Goal: Transaction & Acquisition: Purchase product/service

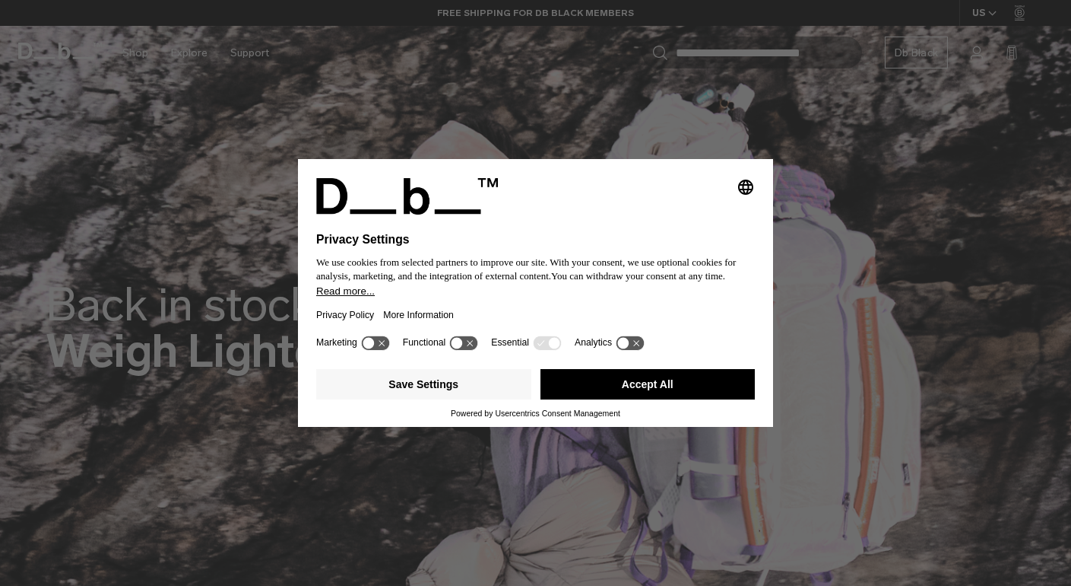
click at [383, 350] on icon at bounding box center [375, 342] width 28 height 14
click at [383, 349] on icon at bounding box center [382, 343] width 11 height 11
click at [433, 396] on button "Save Settings" at bounding box center [423, 384] width 215 height 30
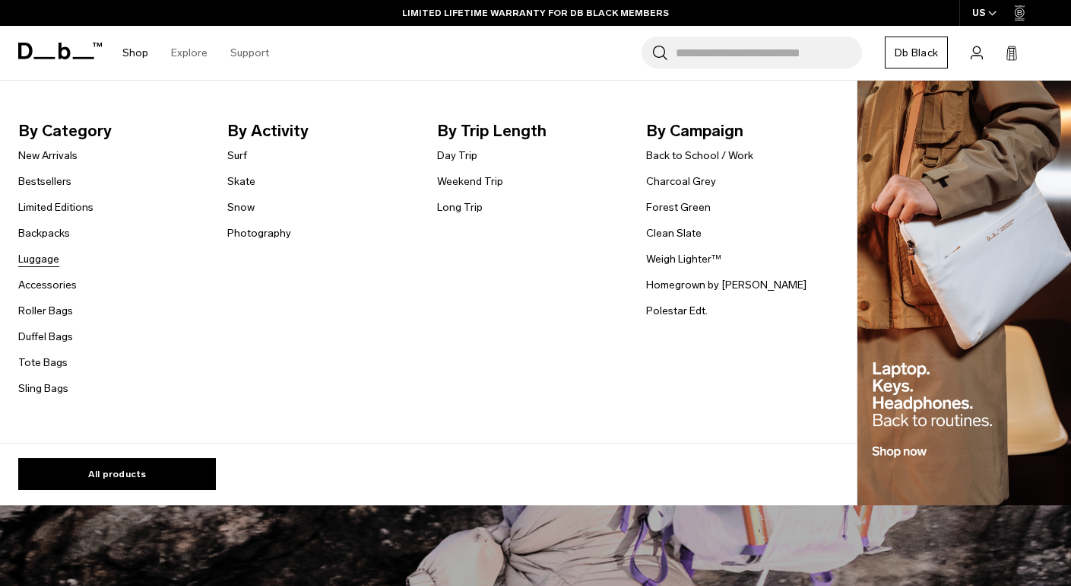
click at [46, 264] on link "Luggage" at bounding box center [38, 259] width 41 height 16
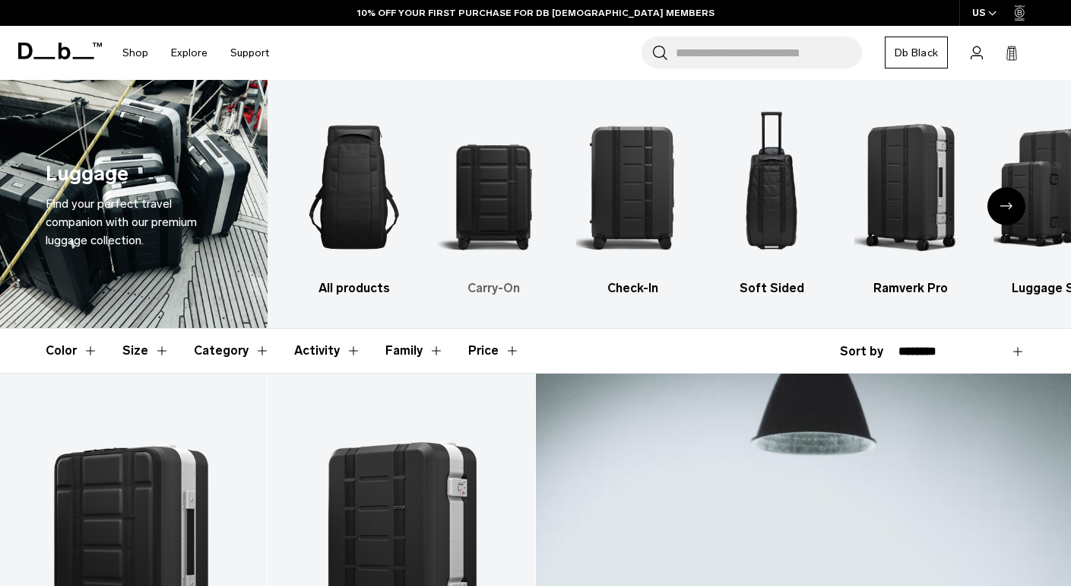
click at [482, 285] on h3 "Carry-On" at bounding box center [493, 288] width 113 height 18
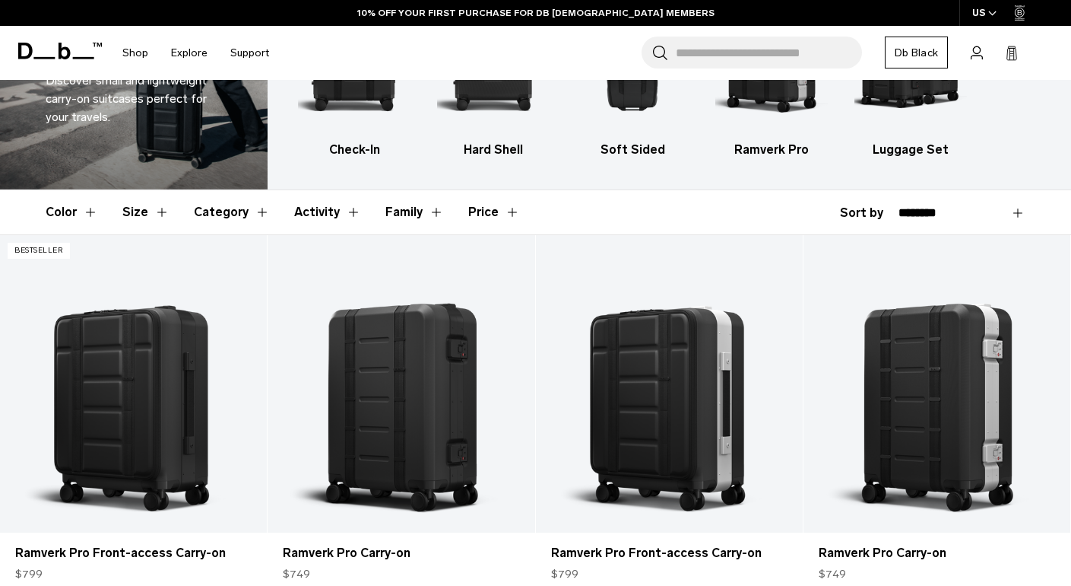
scroll to position [137, 0]
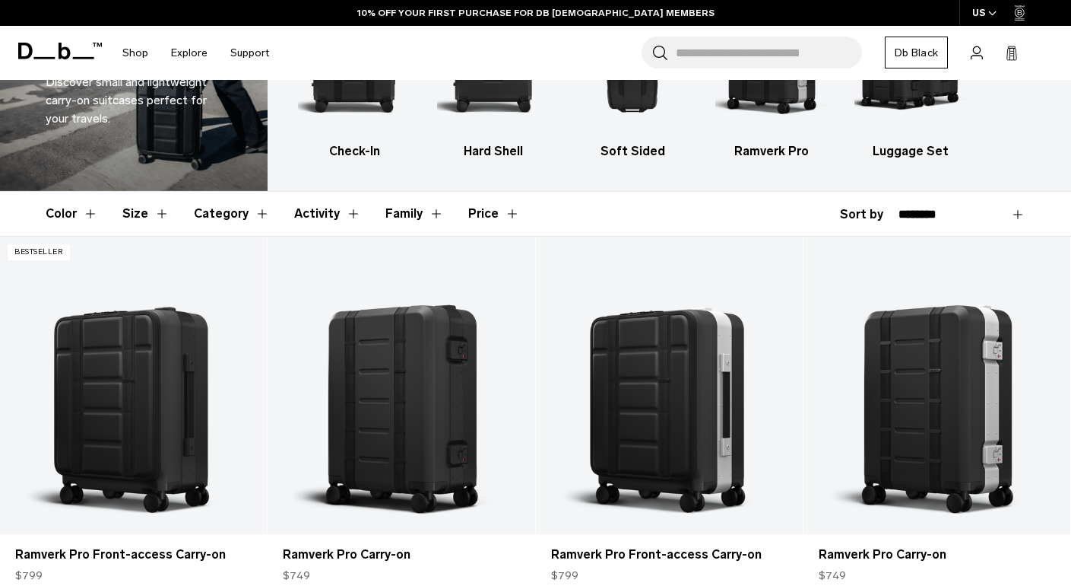
click at [165, 215] on button "Size" at bounding box center [145, 214] width 47 height 44
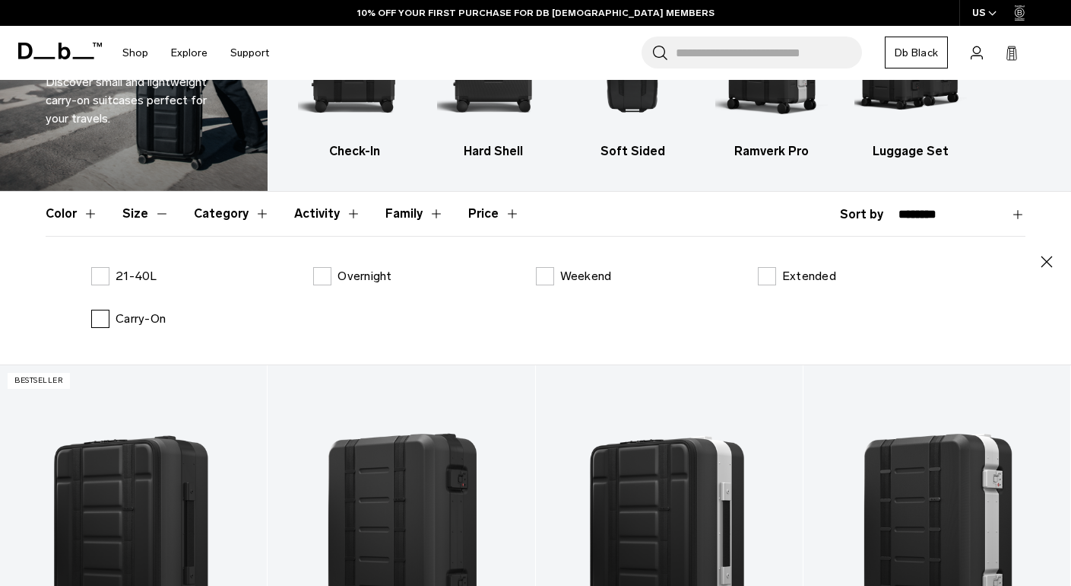
click at [100, 313] on label "Carry-On" at bounding box center [128, 318] width 75 height 18
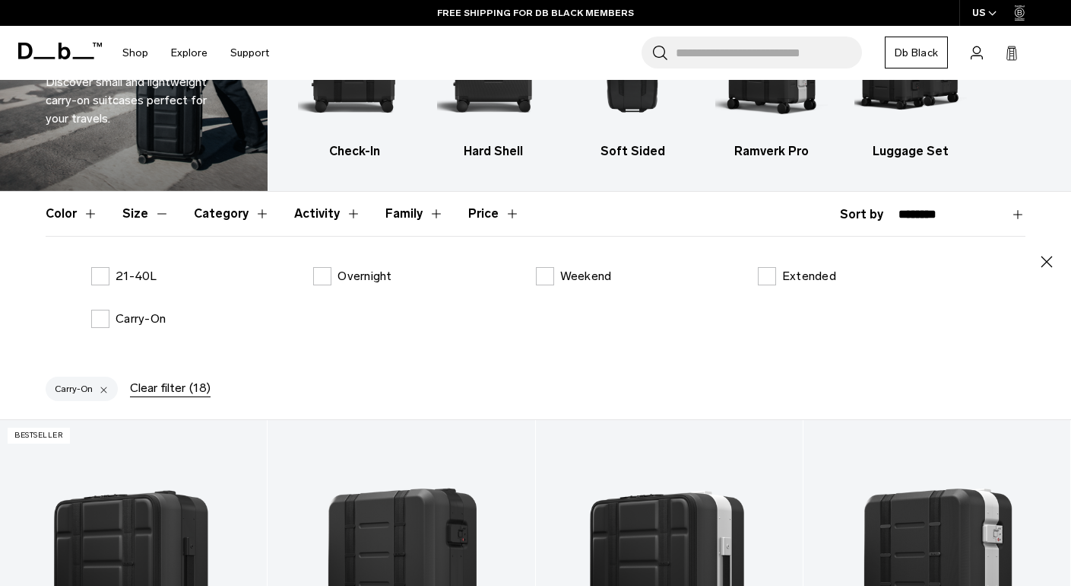
click at [1048, 261] on icon "button" at bounding box center [1047, 261] width 18 height 18
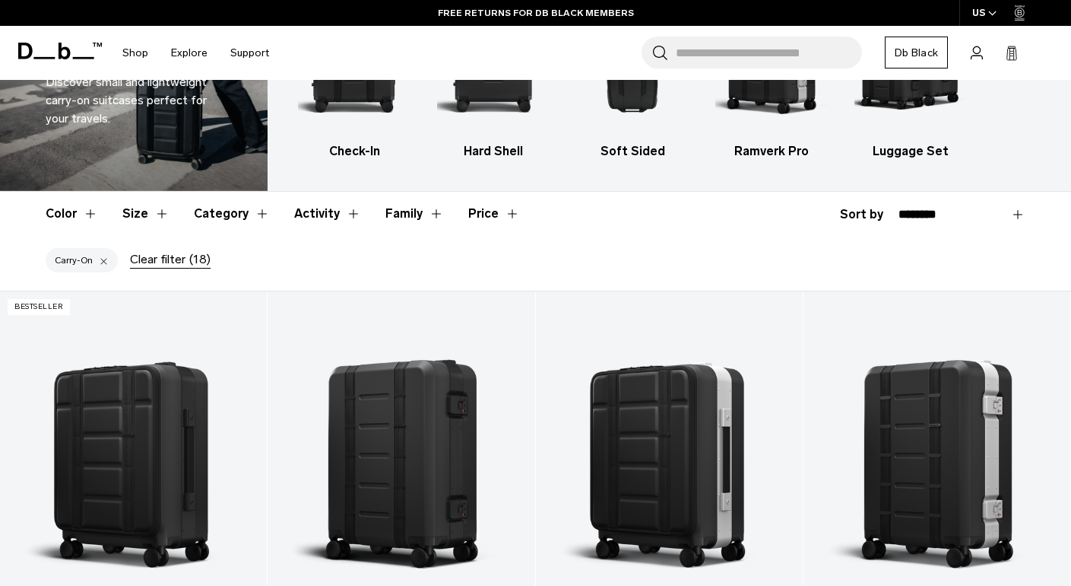
click at [349, 210] on button "Activity" at bounding box center [327, 214] width 67 height 44
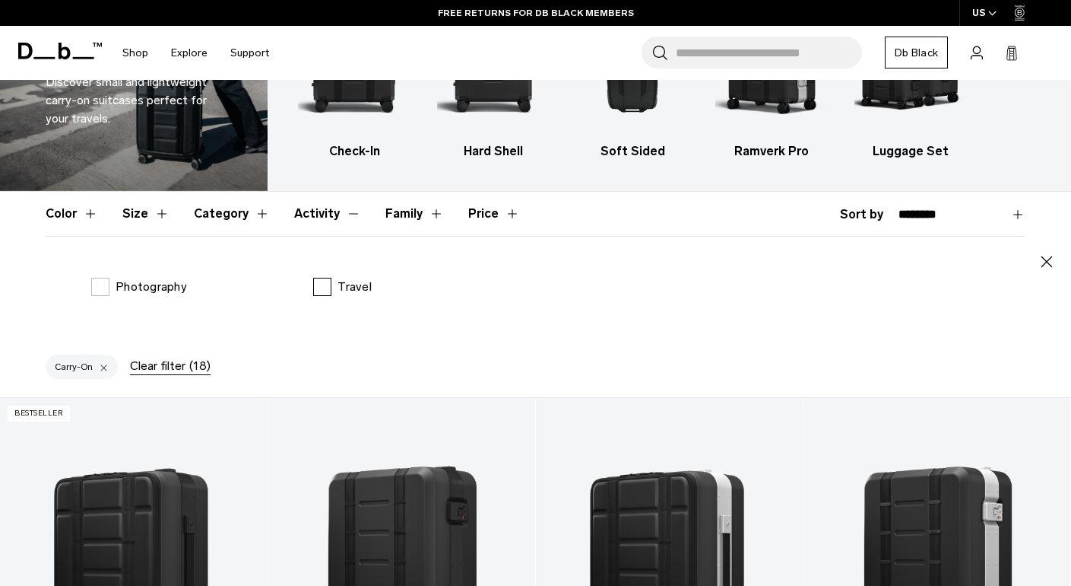
click at [332, 290] on label "Travel" at bounding box center [342, 287] width 59 height 18
click at [1047, 260] on icon "button" at bounding box center [1047, 261] width 18 height 18
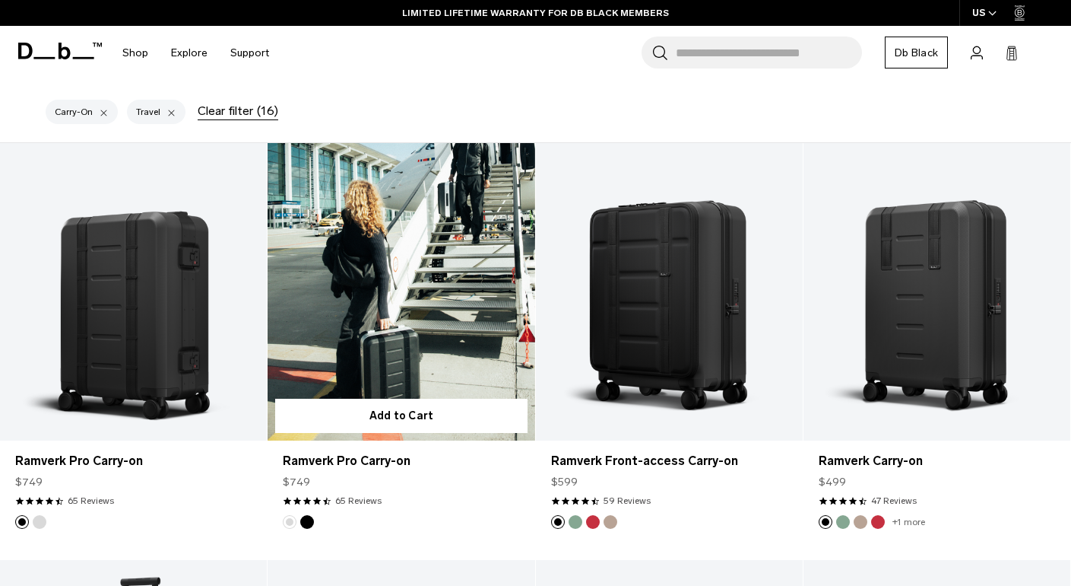
scroll to position [357, 0]
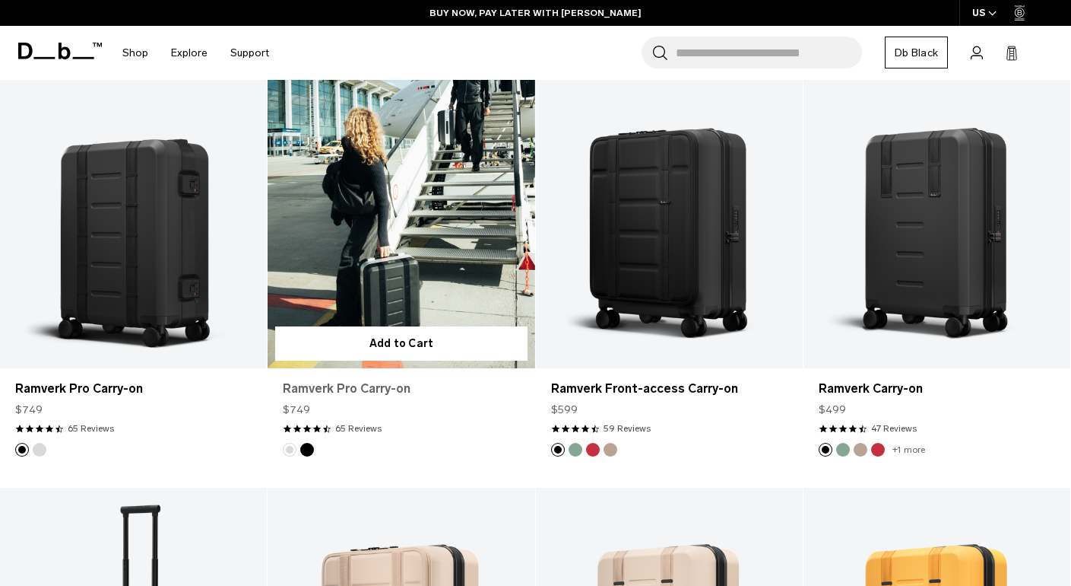
click at [396, 390] on link "Ramverk Pro Carry-on" at bounding box center [401, 388] width 236 height 18
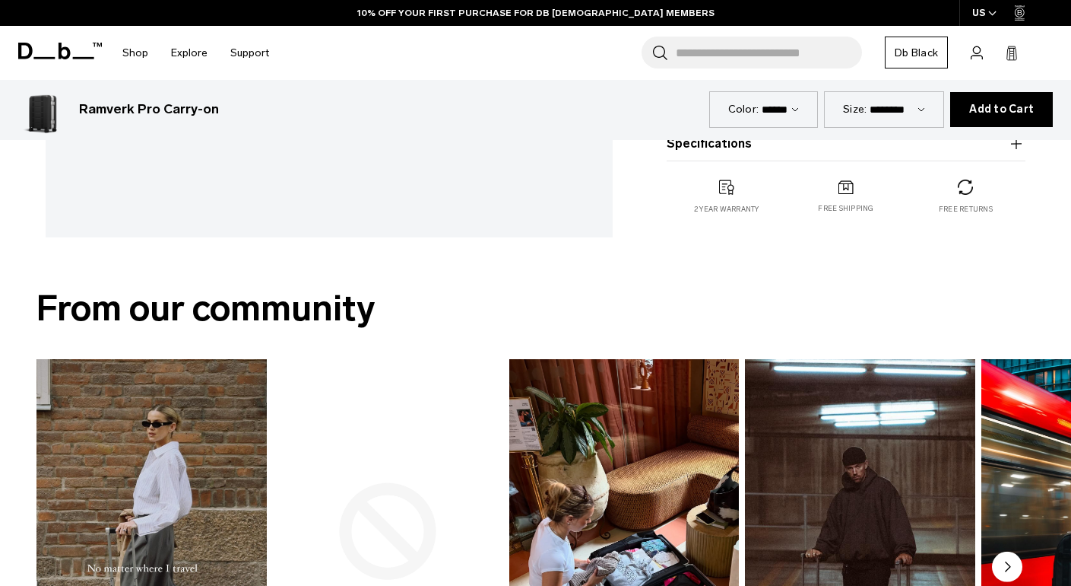
scroll to position [599, 0]
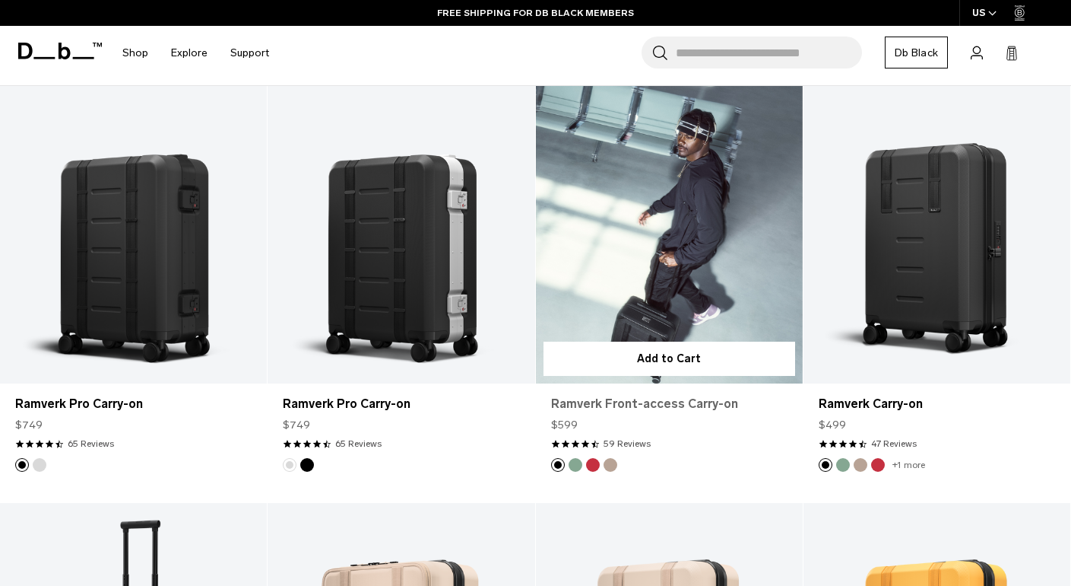
click at [706, 403] on link "Ramverk Front-access Carry-on" at bounding box center [669, 404] width 236 height 18
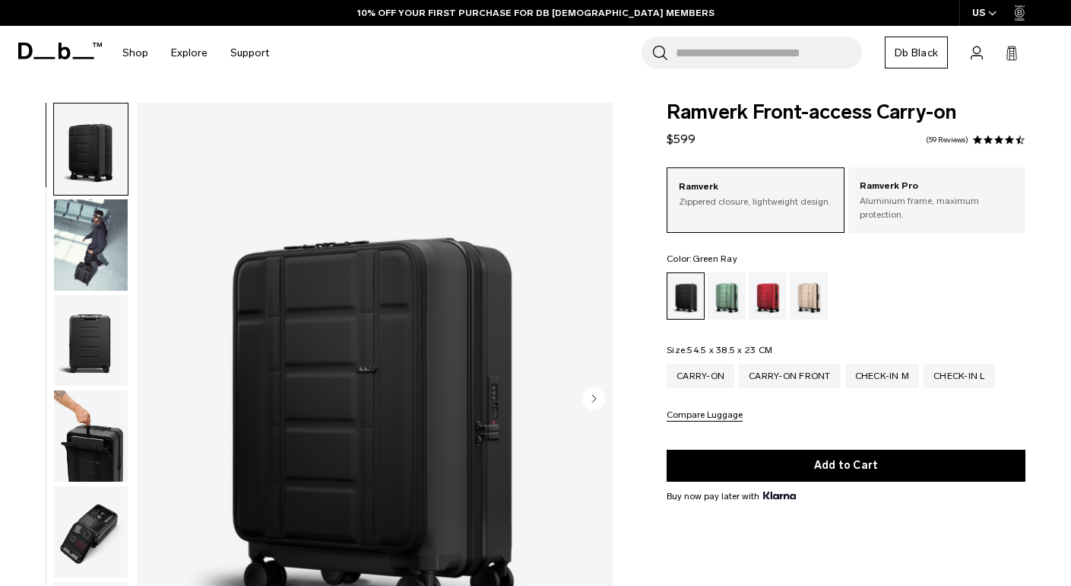
click at [717, 297] on div "Green Ray" at bounding box center [727, 295] width 39 height 47
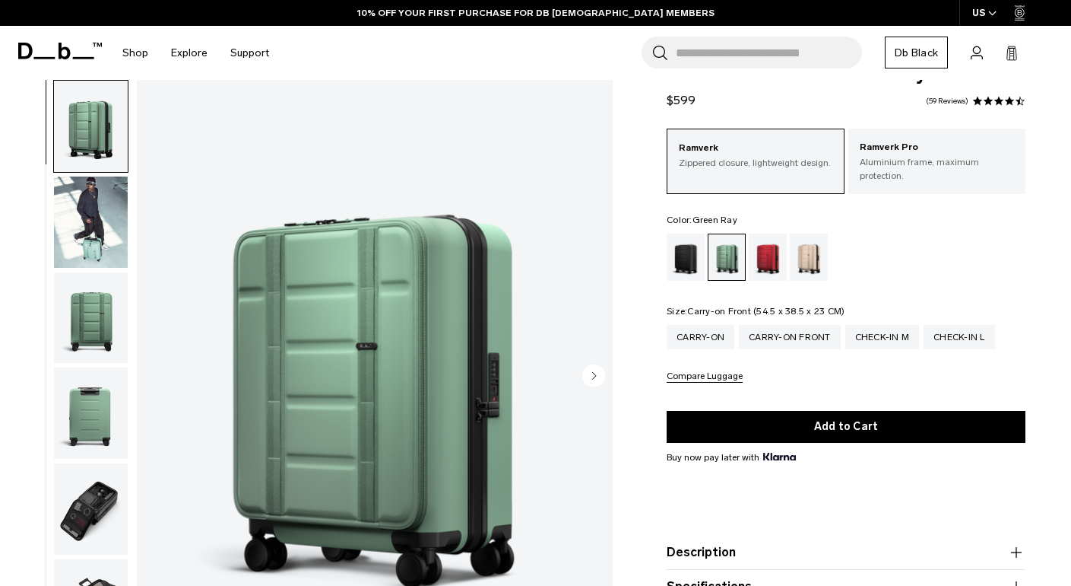
scroll to position [38, 0]
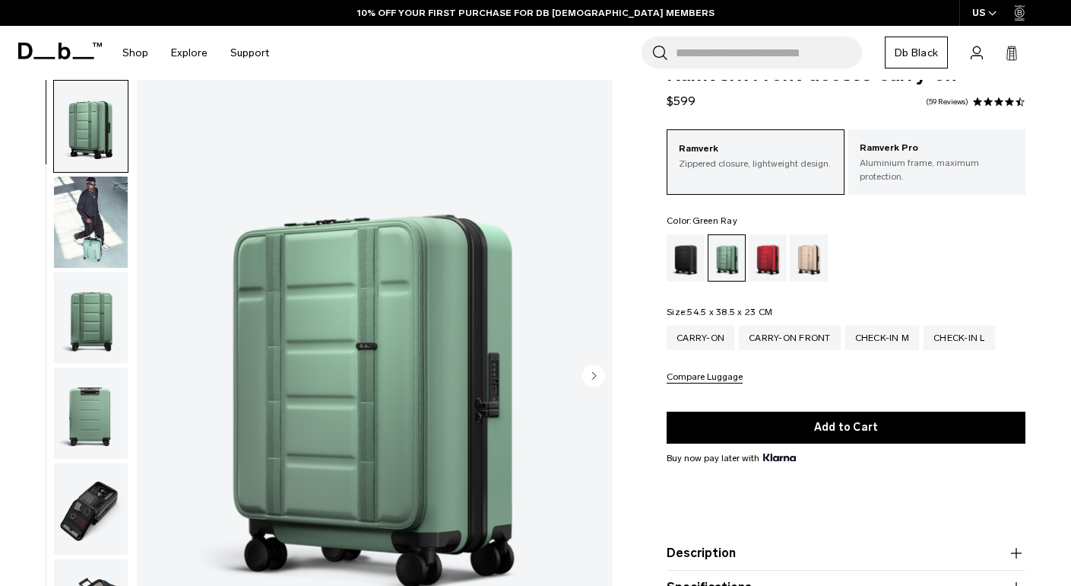
click at [594, 371] on circle "Next slide" at bounding box center [593, 375] width 23 height 23
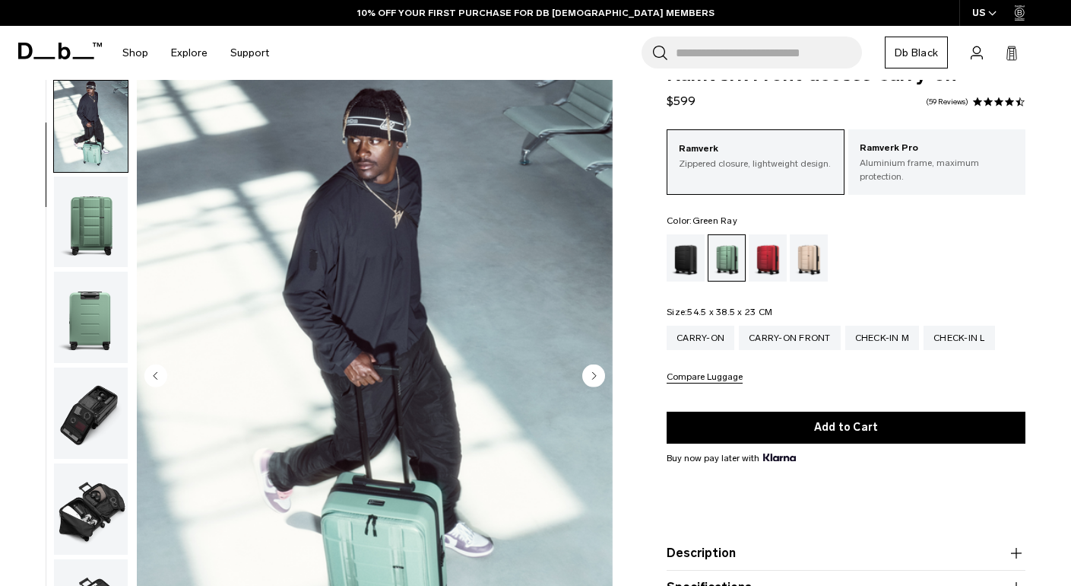
click at [594, 371] on circle "Next slide" at bounding box center [593, 375] width 23 height 23
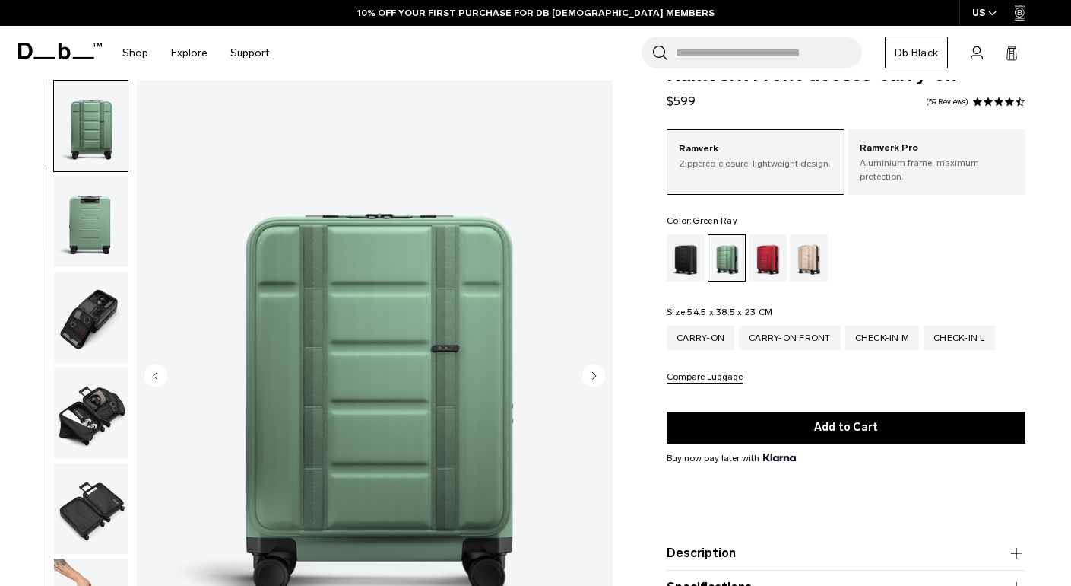
click at [594, 371] on circle "Next slide" at bounding box center [593, 375] width 23 height 23
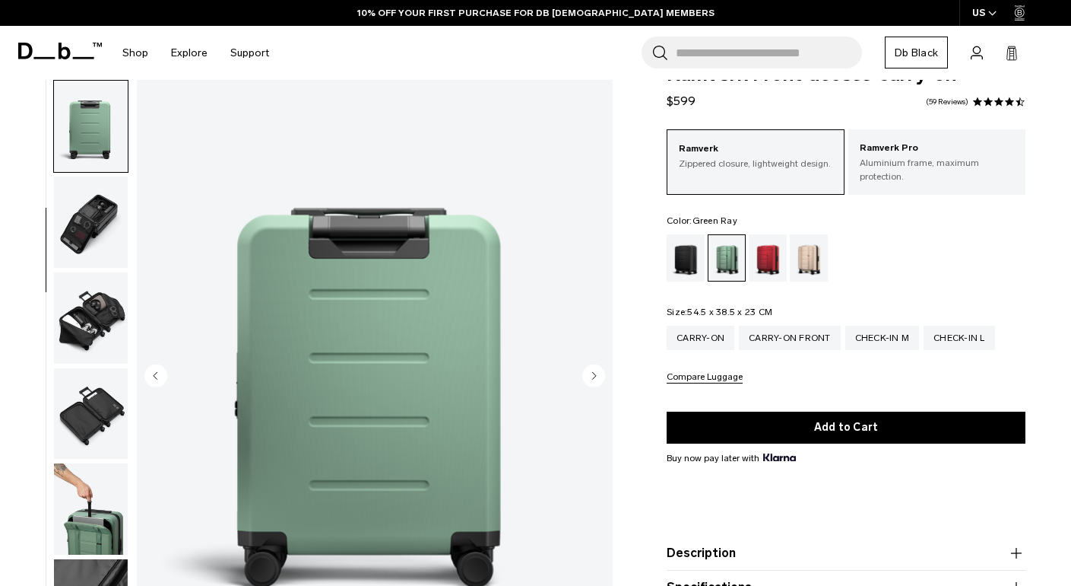
click at [594, 371] on circle "Next slide" at bounding box center [593, 375] width 23 height 23
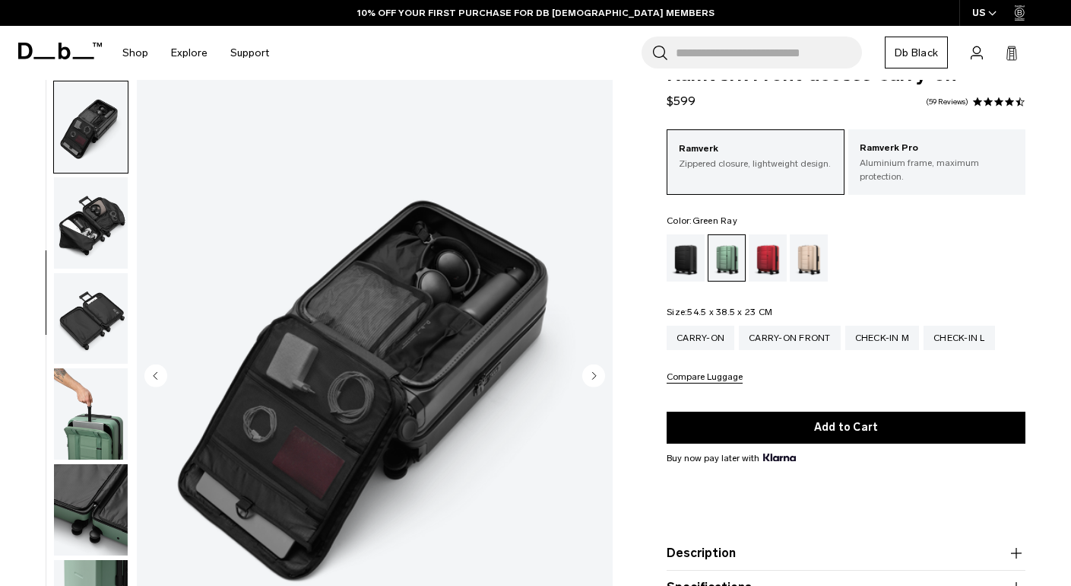
scroll to position [382, 0]
click at [594, 371] on circle "Next slide" at bounding box center [593, 375] width 23 height 23
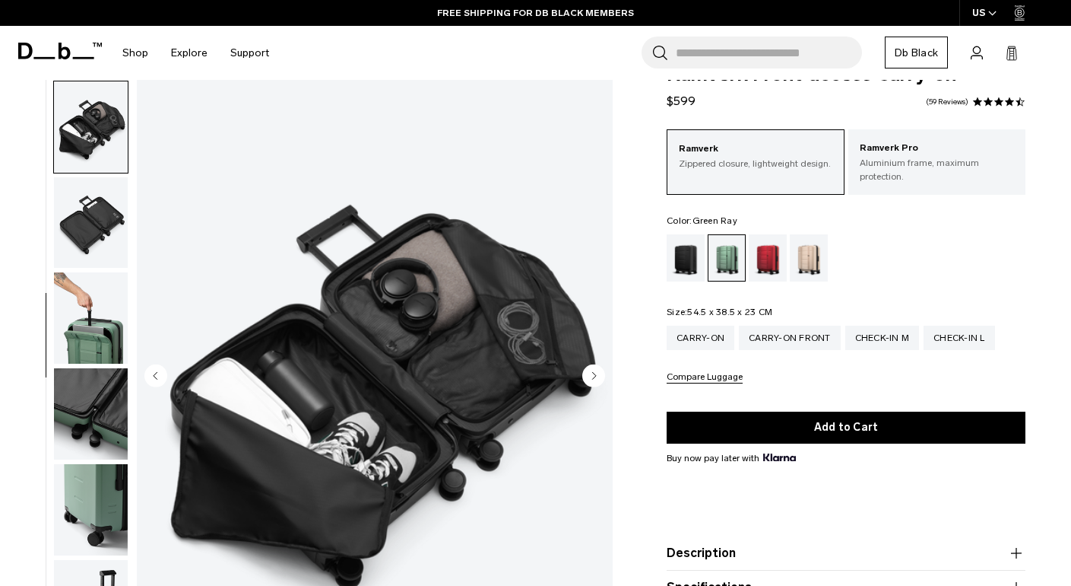
scroll to position [478, 0]
click at [594, 371] on circle "Next slide" at bounding box center [593, 375] width 23 height 23
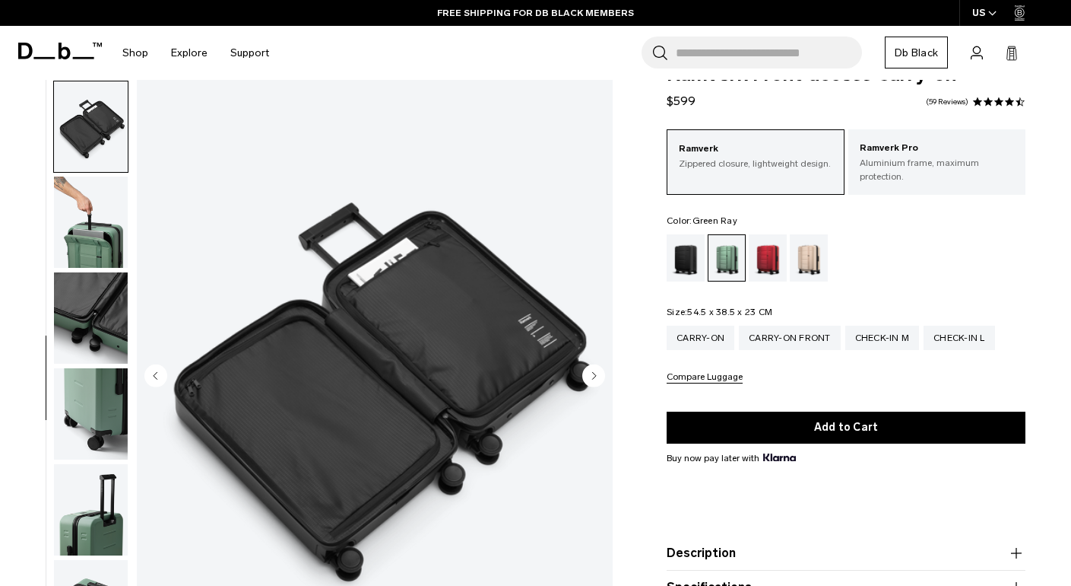
scroll to position [574, 0]
click at [594, 371] on circle "Next slide" at bounding box center [593, 375] width 23 height 23
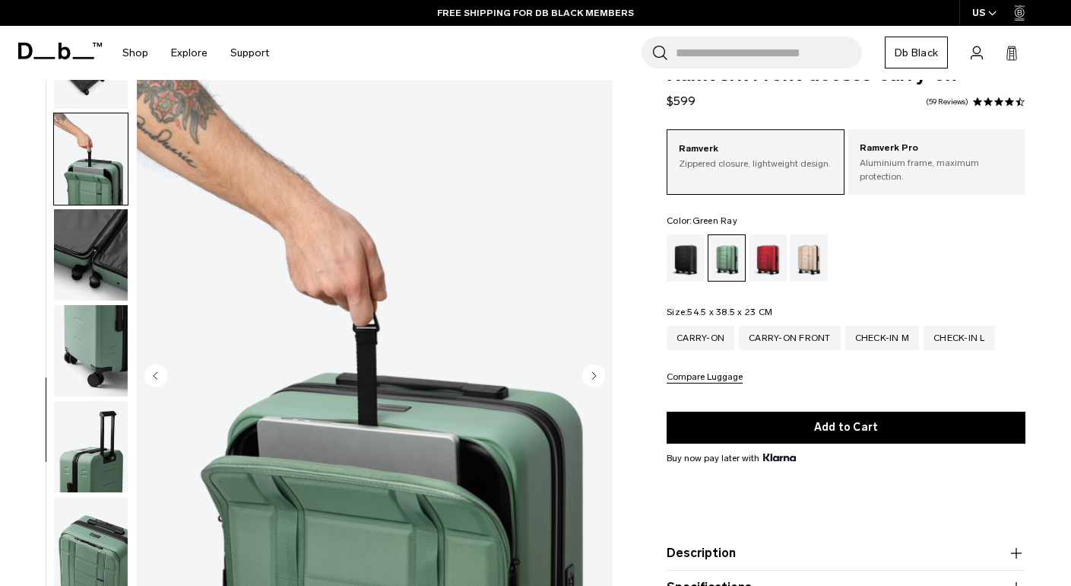
scroll to position [646, 0]
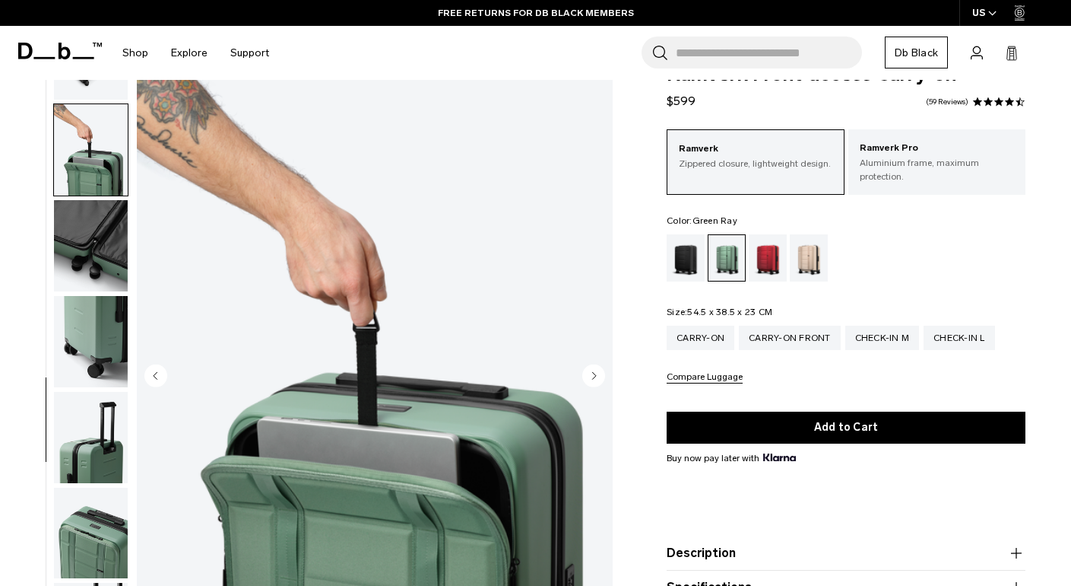
click at [594, 371] on circle "Next slide" at bounding box center [593, 375] width 23 height 23
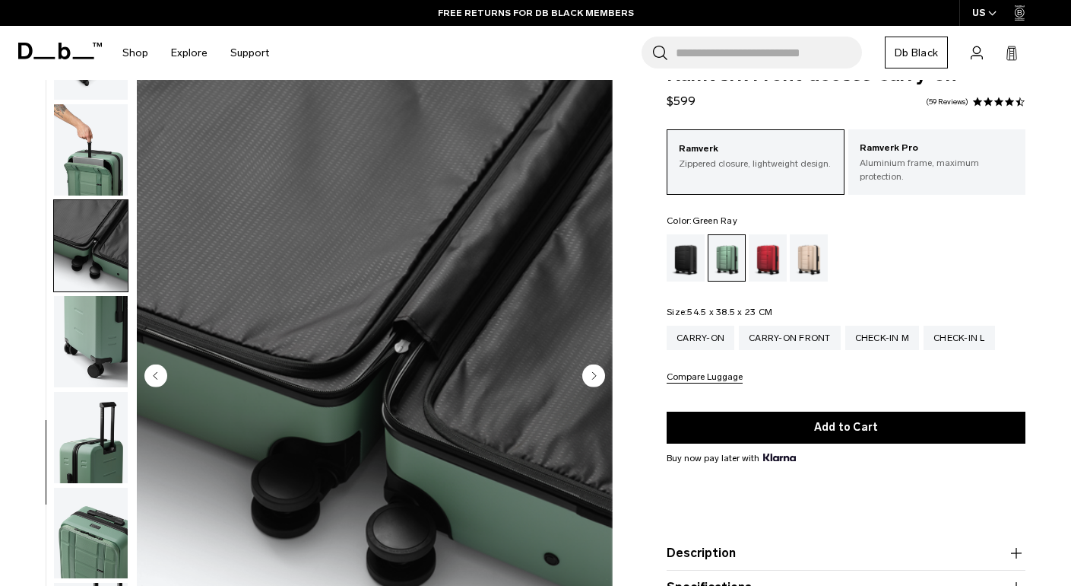
click at [594, 371] on circle "Next slide" at bounding box center [593, 375] width 23 height 23
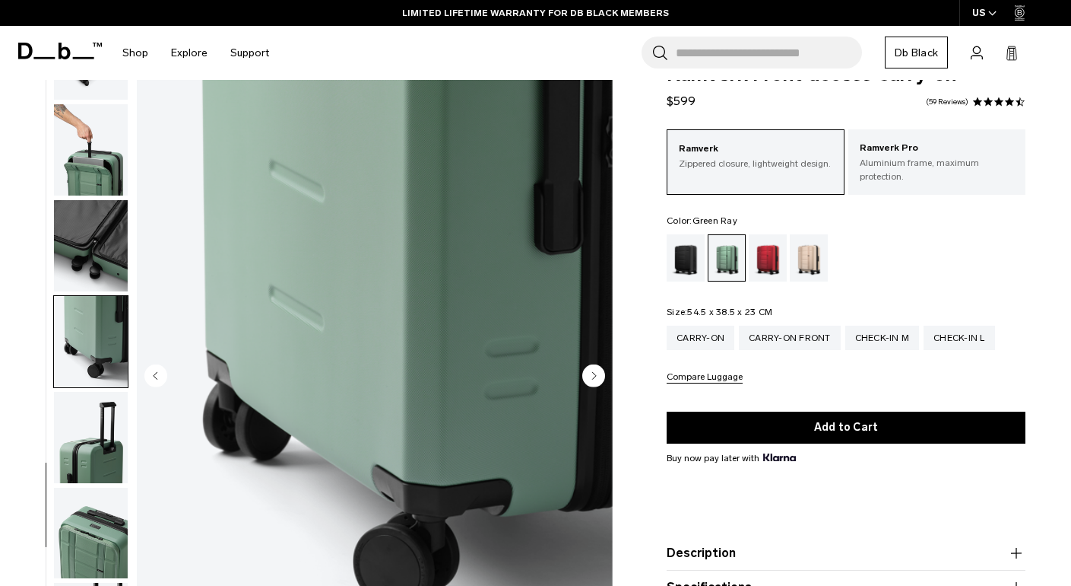
click at [594, 371] on circle "Next slide" at bounding box center [593, 375] width 23 height 23
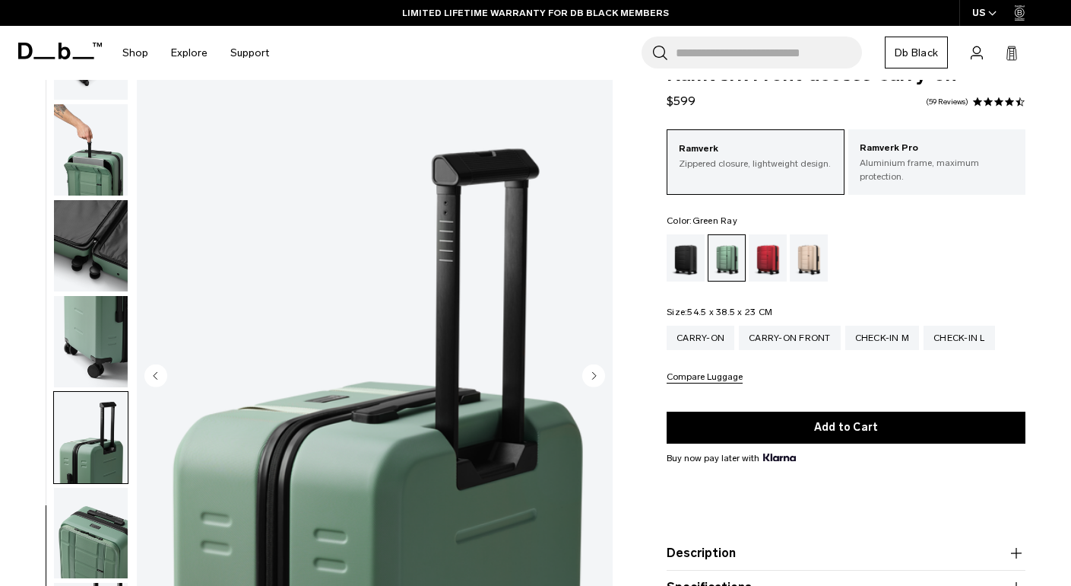
click at [594, 371] on circle "Next slide" at bounding box center [593, 375] width 23 height 23
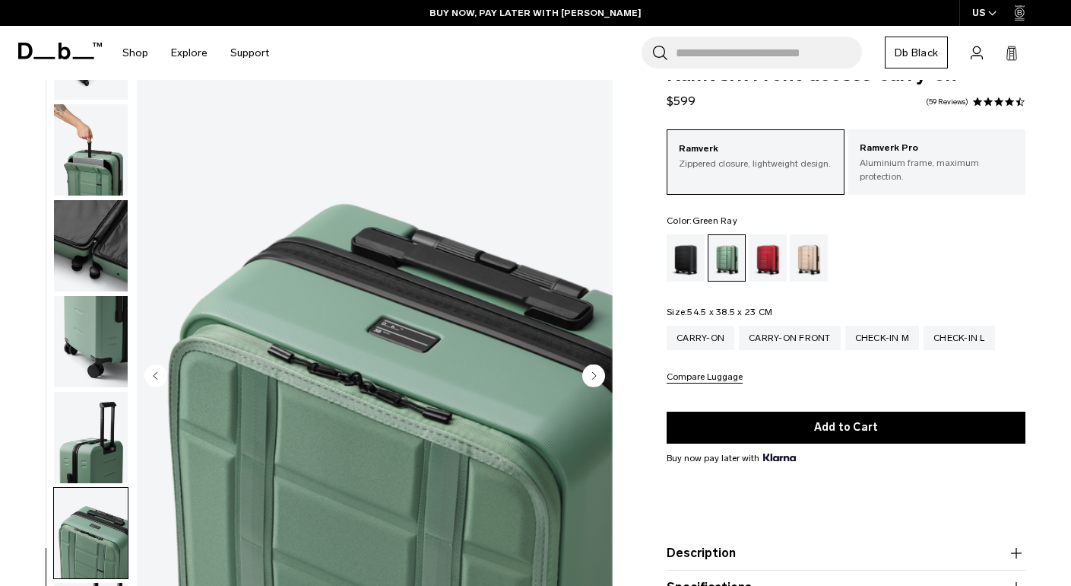
click at [594, 371] on circle "Next slide" at bounding box center [593, 375] width 23 height 23
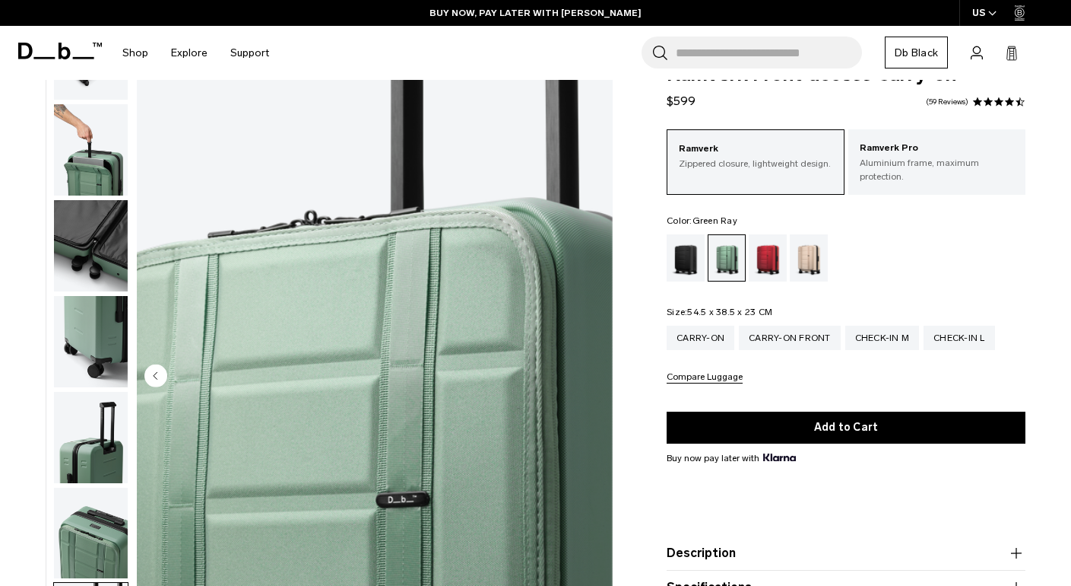
click at [594, 371] on img "13 / 13" at bounding box center [375, 377] width 476 height 595
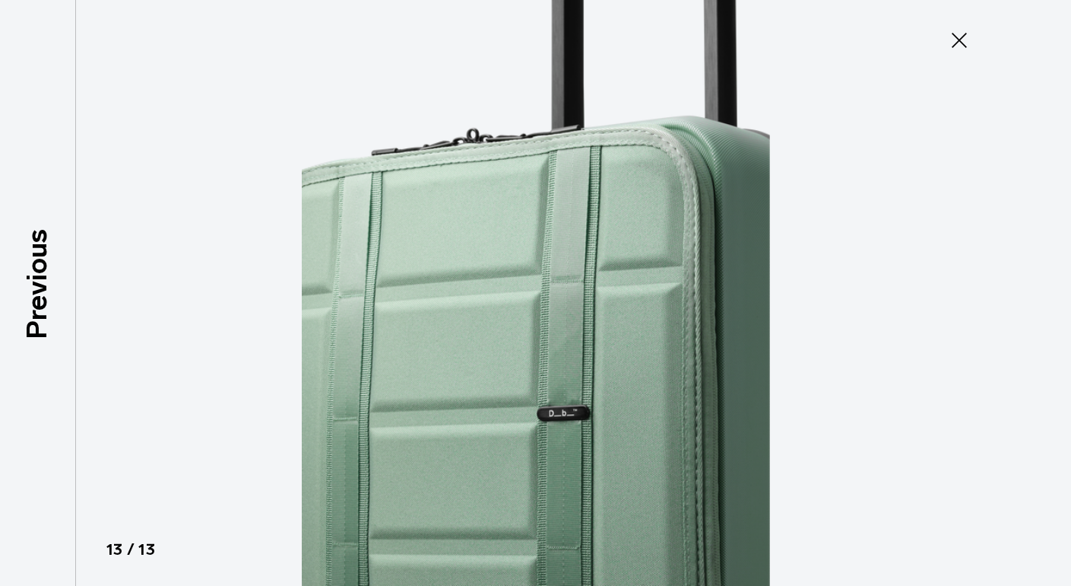
click at [959, 36] on icon at bounding box center [959, 40] width 24 height 24
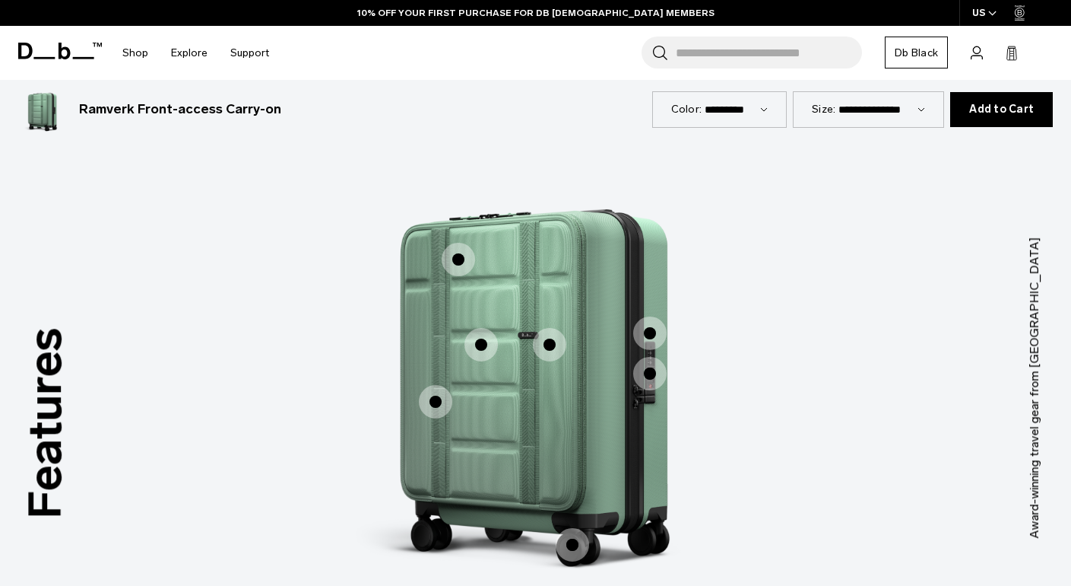
scroll to position [1256, 0]
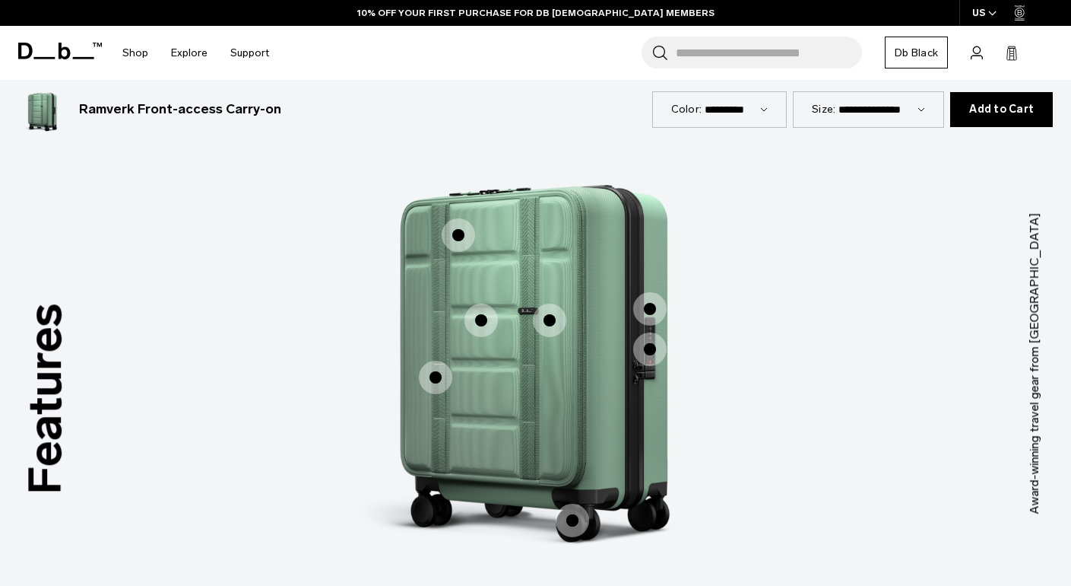
click at [454, 234] on span "1 / 3" at bounding box center [458, 234] width 33 height 33
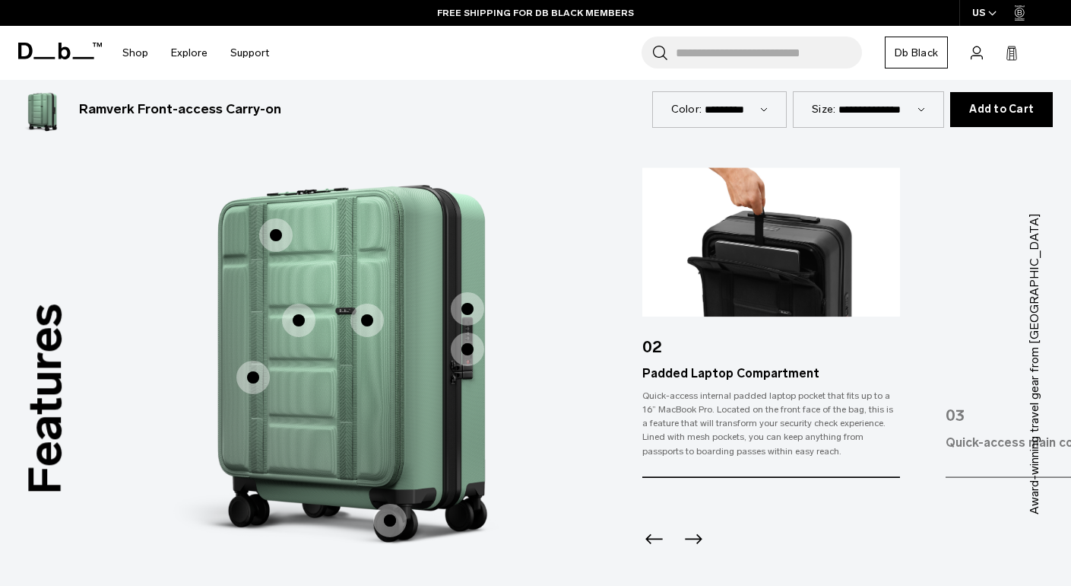
click at [250, 367] on span "1 / 3" at bounding box center [252, 376] width 33 height 33
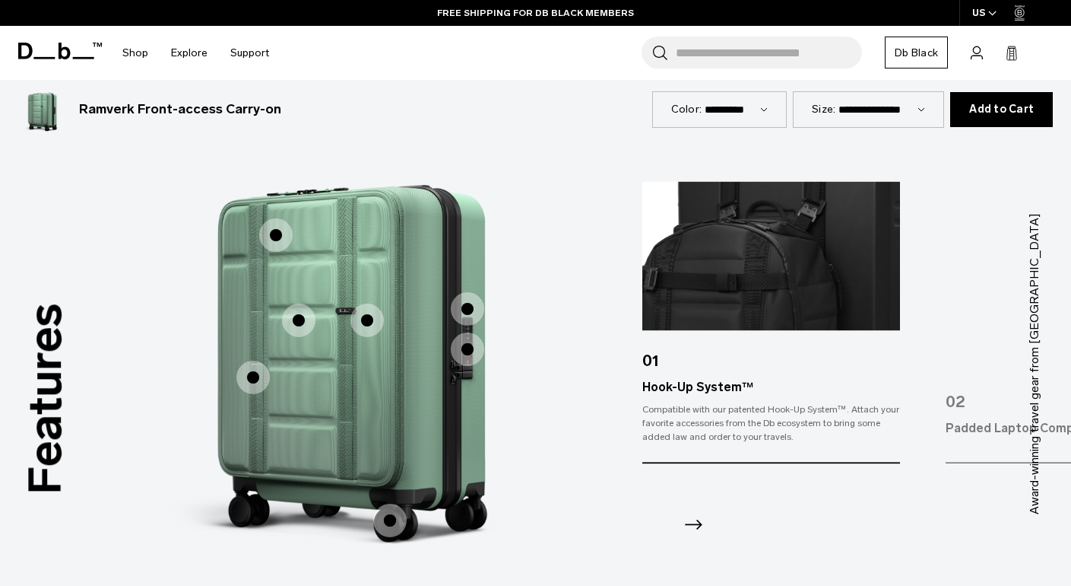
click at [300, 323] on span "1 / 3" at bounding box center [298, 319] width 33 height 33
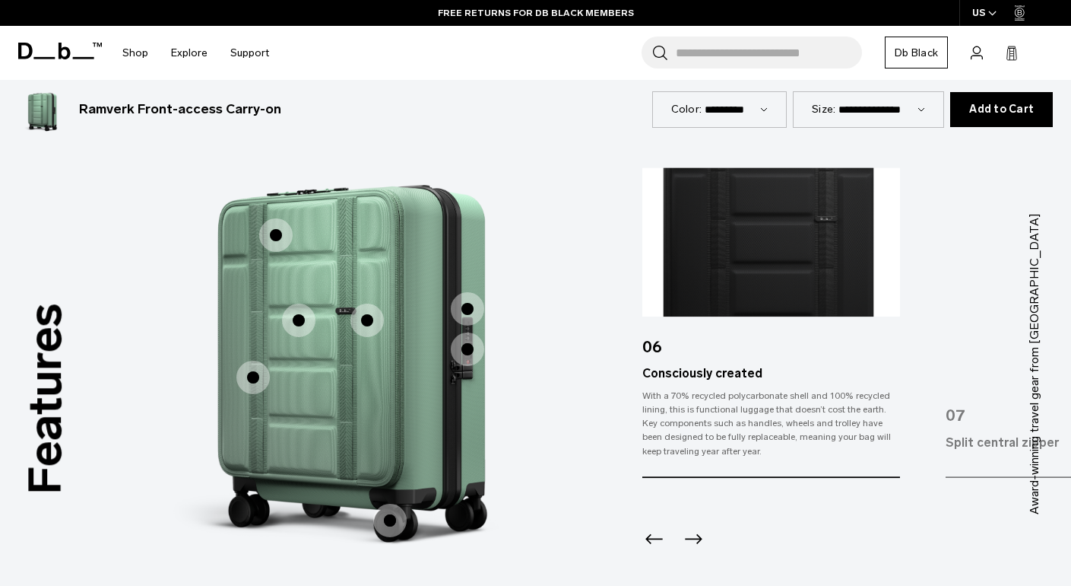
click at [377, 310] on span "1 / 3" at bounding box center [367, 319] width 33 height 33
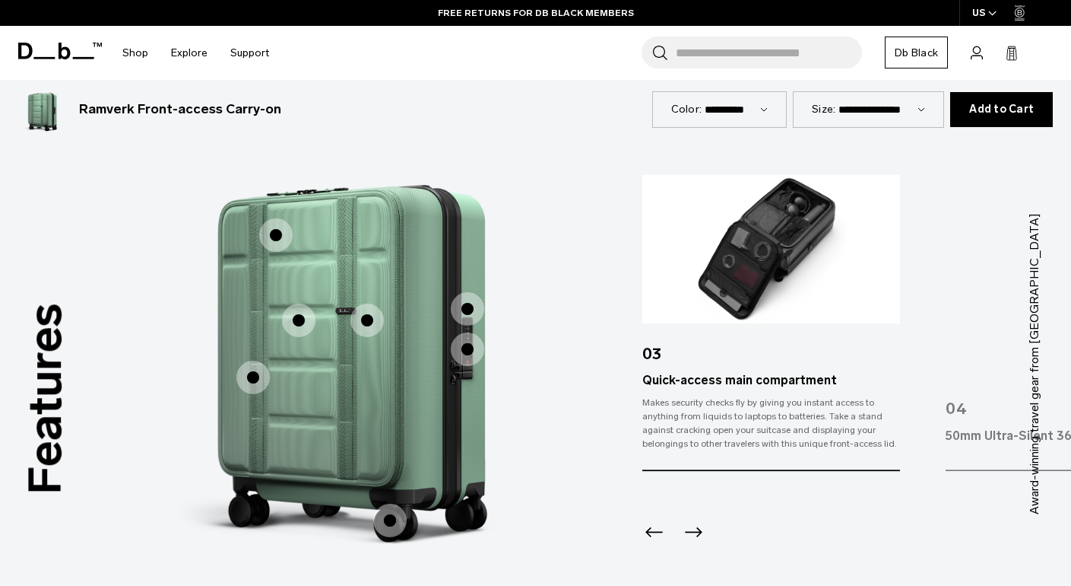
click at [462, 313] on span "1 / 3" at bounding box center [467, 308] width 33 height 33
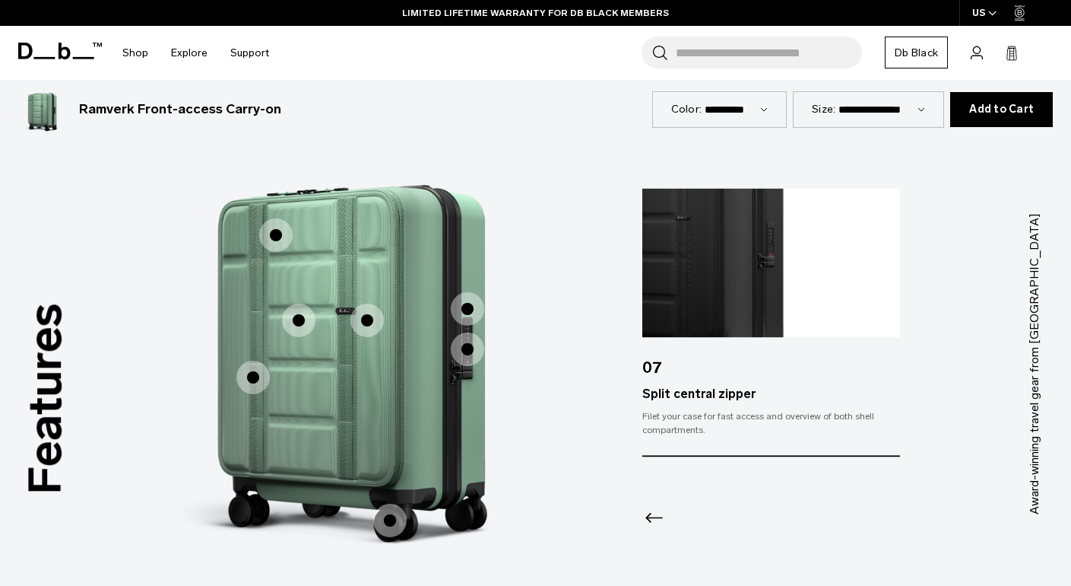
click at [466, 354] on span "1 / 3" at bounding box center [467, 348] width 33 height 33
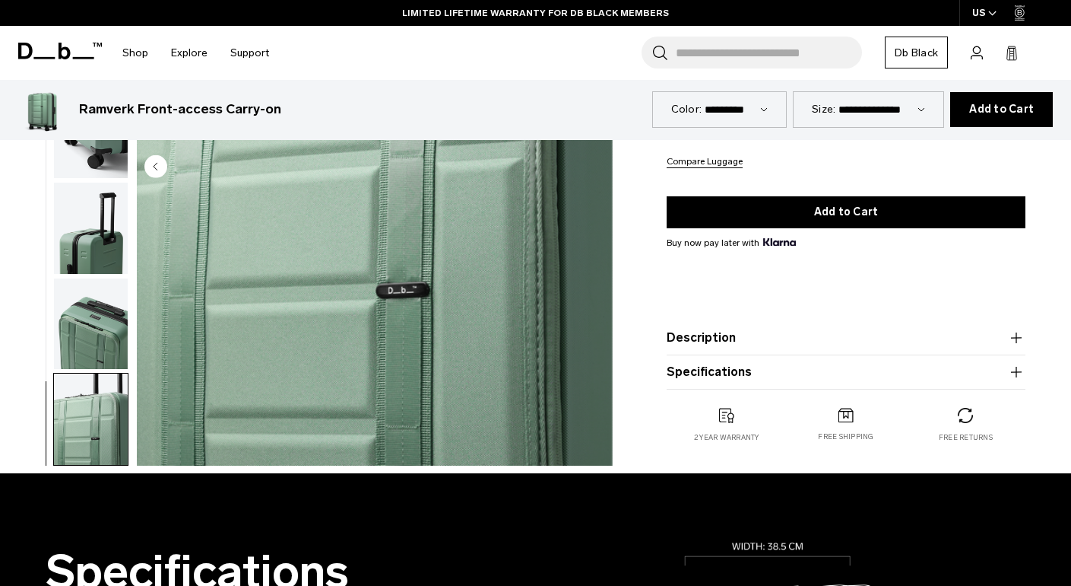
scroll to position [0, 0]
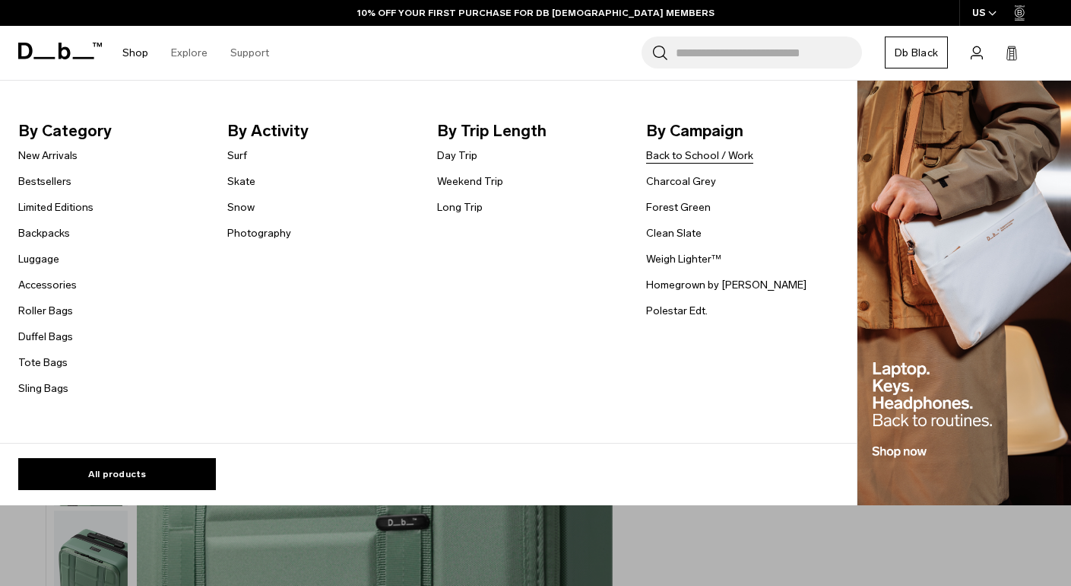
click at [710, 157] on link "Back to School / Work" at bounding box center [699, 156] width 107 height 16
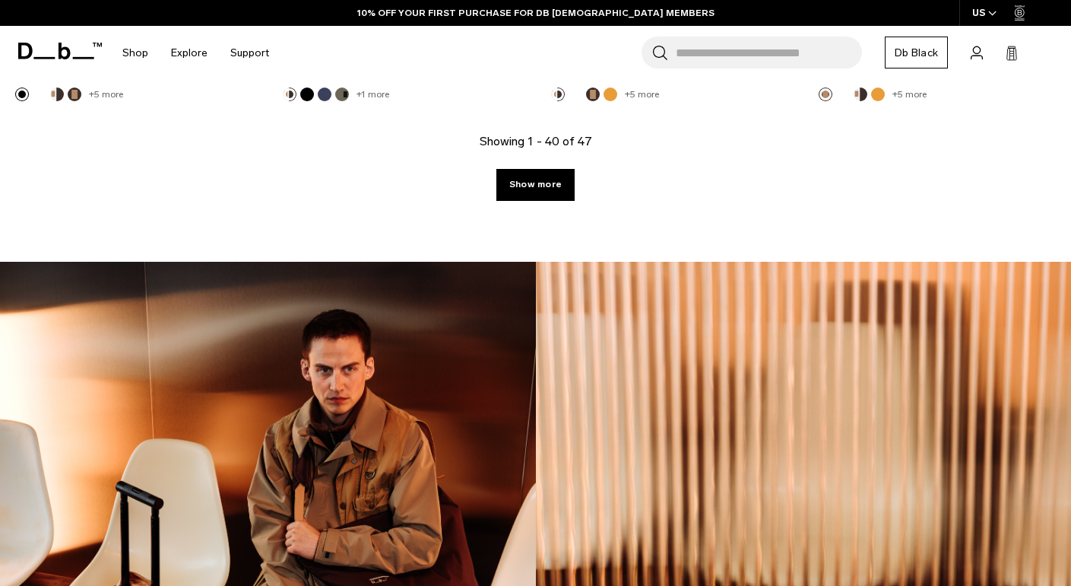
scroll to position [5651, 0]
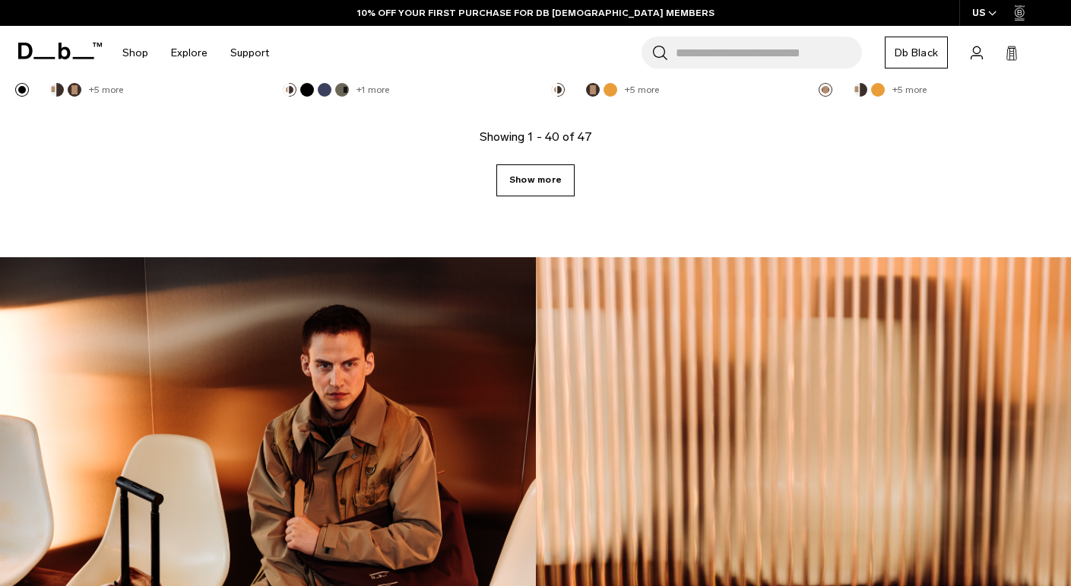
click at [536, 182] on link "Show more" at bounding box center [536, 180] width 78 height 32
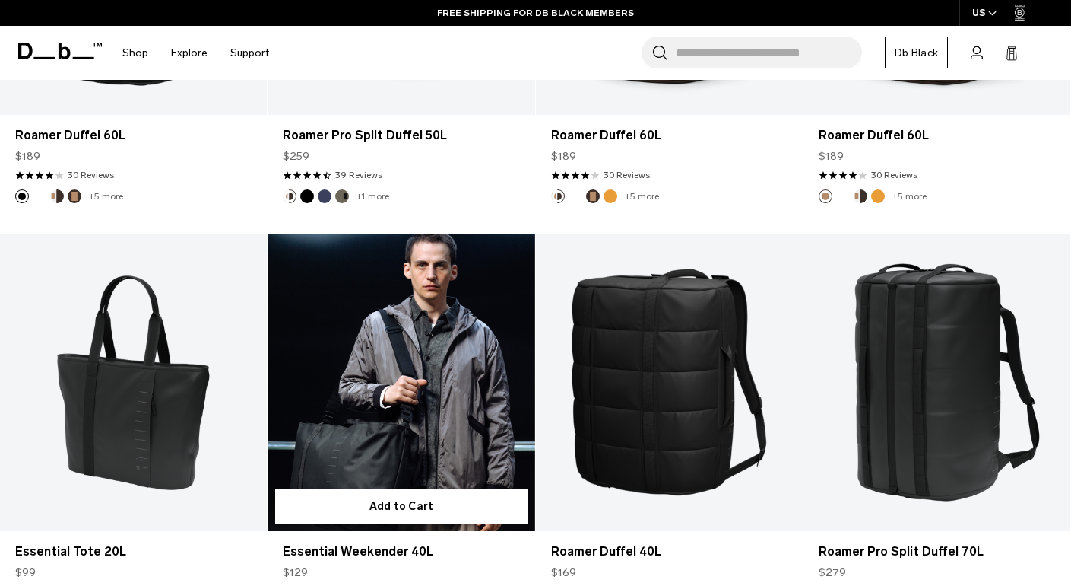
scroll to position [5152, 0]
